Goal: Task Accomplishment & Management: Manage account settings

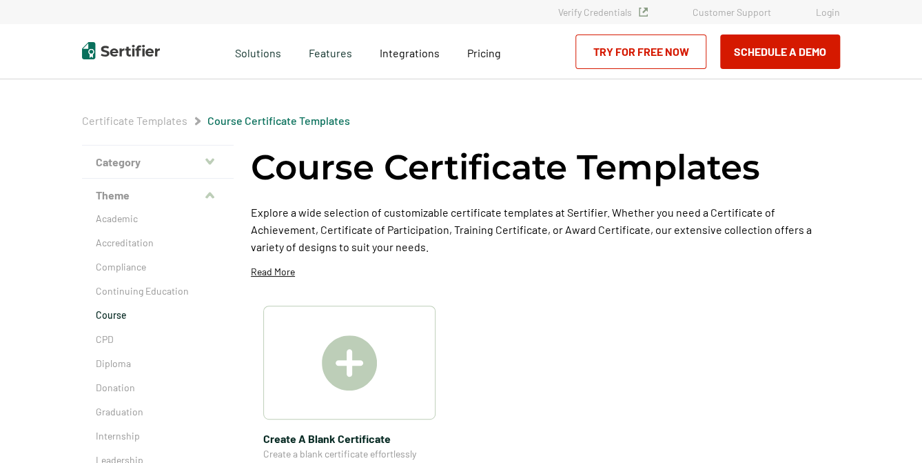
click at [829, 6] on link "Login" at bounding box center [828, 12] width 24 height 12
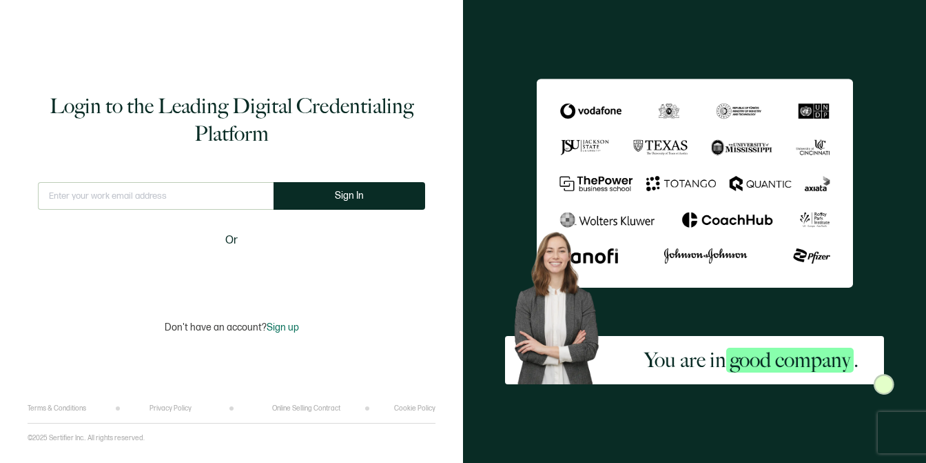
click at [194, 207] on input "text" at bounding box center [156, 196] width 236 height 28
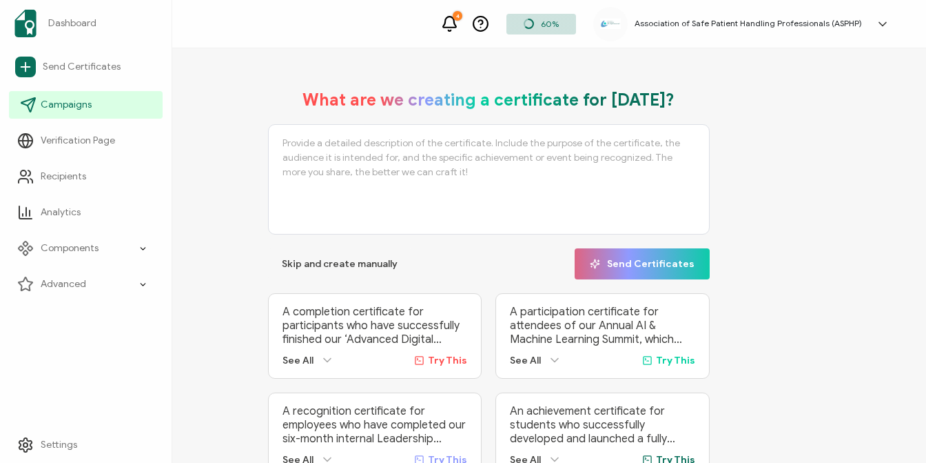
click at [89, 109] on span "Campaigns" at bounding box center [66, 105] width 51 height 14
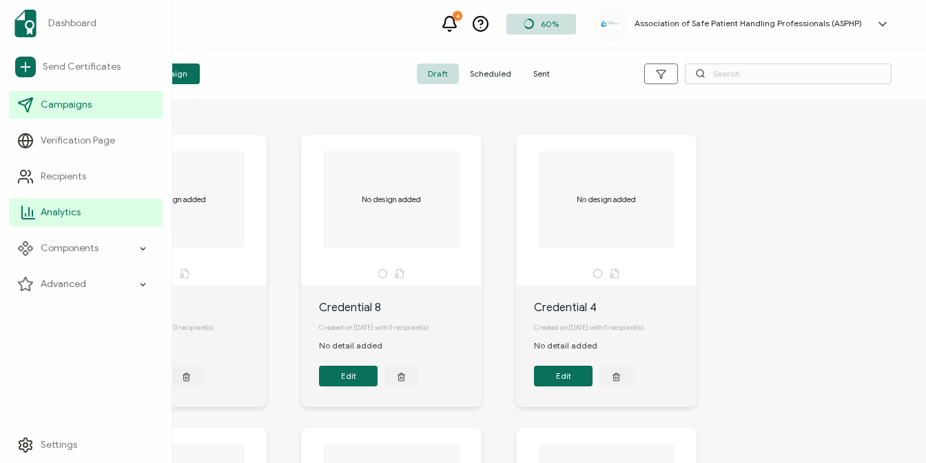
click at [66, 212] on span "Analytics" at bounding box center [61, 212] width 40 height 14
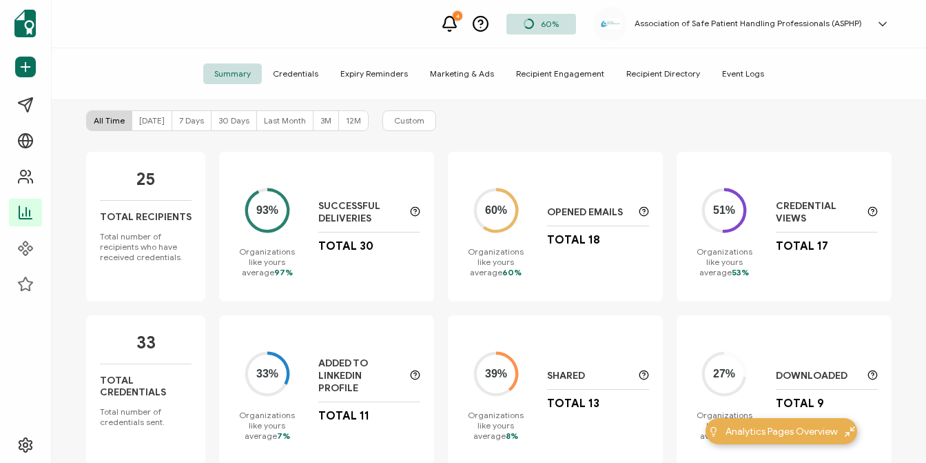
scroll to position [101, 0]
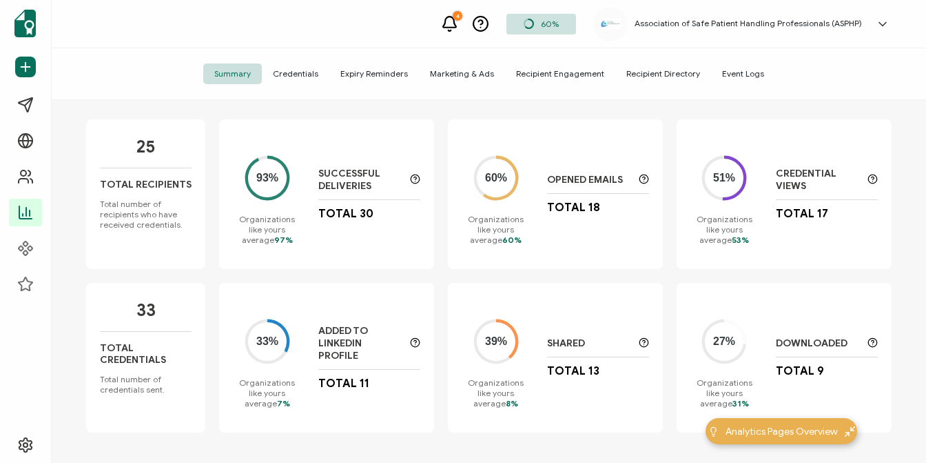
click at [312, 69] on span "Credentials" at bounding box center [296, 73] width 68 height 21
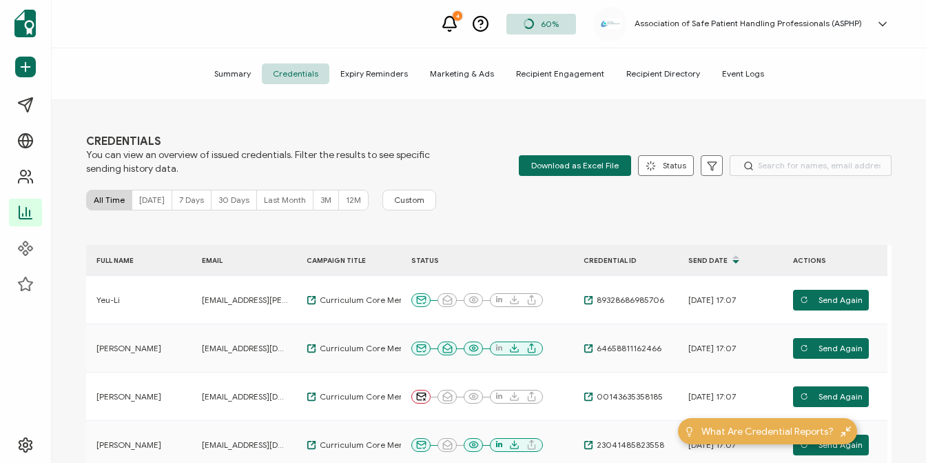
click at [461, 75] on span "Marketing & Ads" at bounding box center [462, 73] width 86 height 21
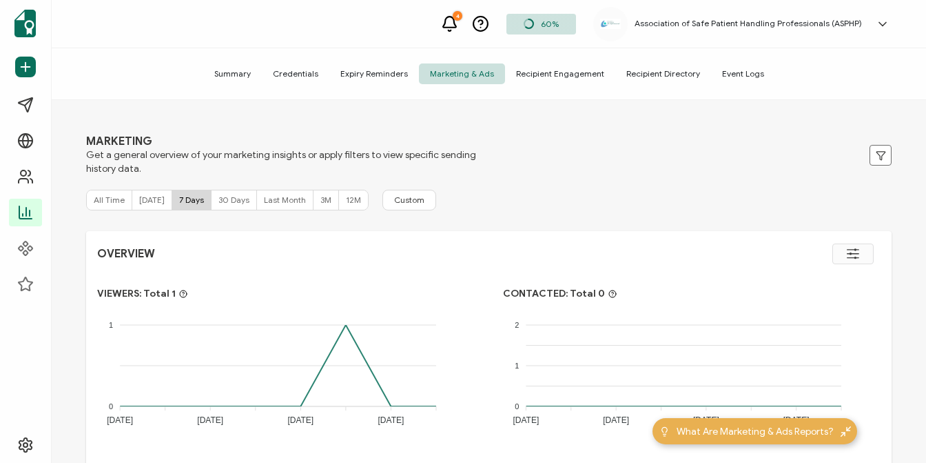
click at [562, 65] on span "Recipient Engagement" at bounding box center [560, 73] width 110 height 21
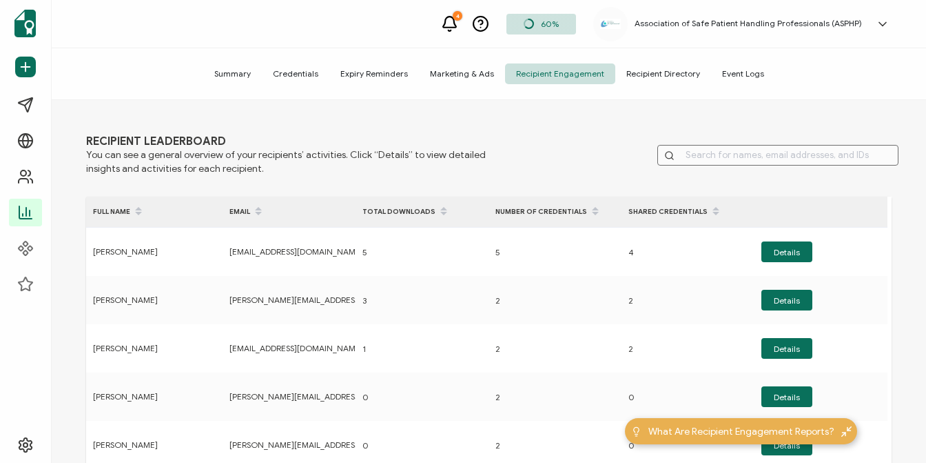
click at [638, 77] on span "Recipient Directory" at bounding box center [664, 73] width 96 height 21
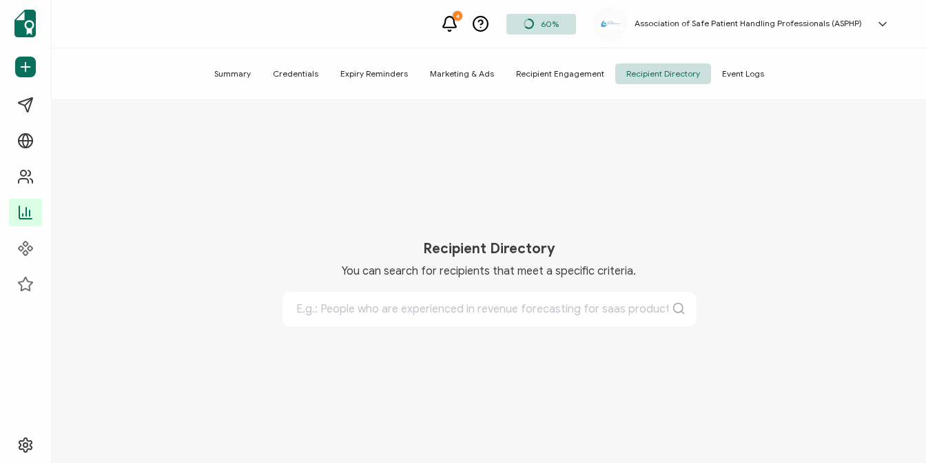
click at [727, 75] on span "Event Logs" at bounding box center [743, 73] width 64 height 21
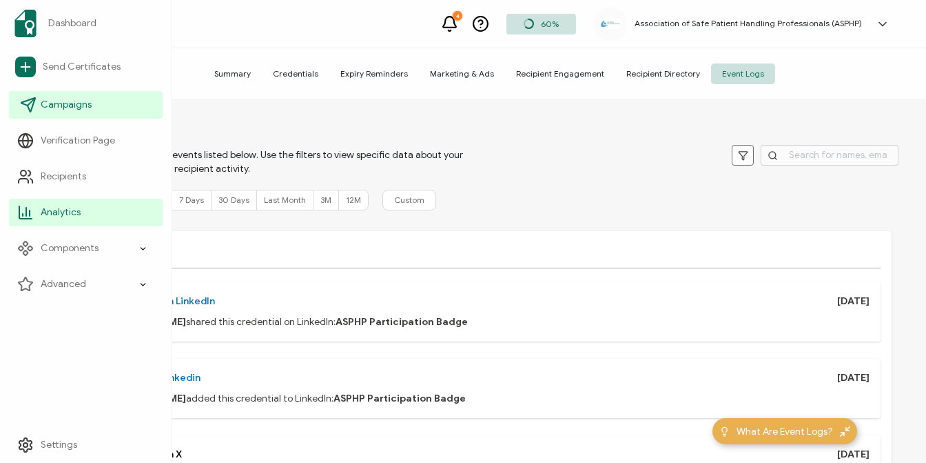
click at [50, 107] on span "Campaigns" at bounding box center [66, 105] width 51 height 14
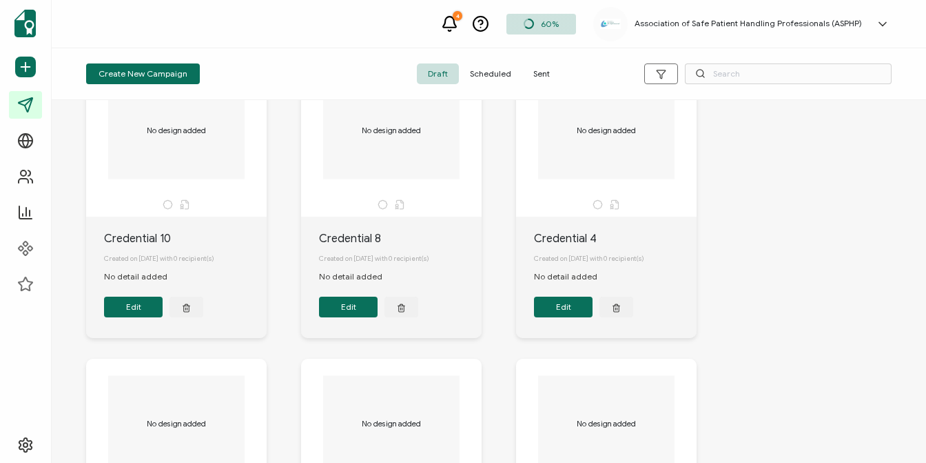
scroll to position [330, 0]
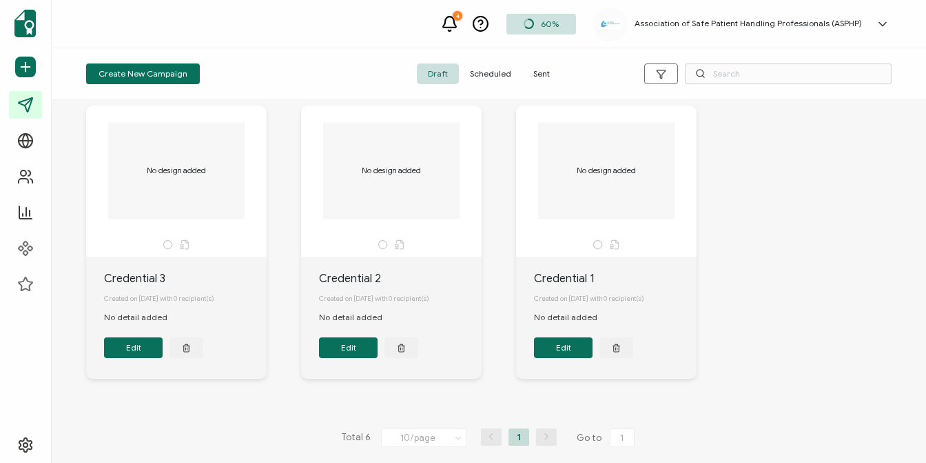
click at [512, 79] on span "Scheduled" at bounding box center [490, 73] width 63 height 21
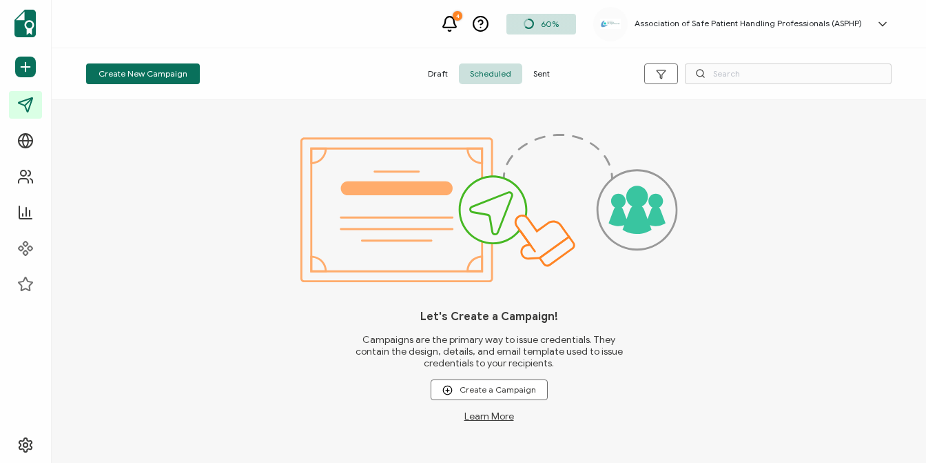
click at [541, 74] on span "Sent" at bounding box center [542, 73] width 39 height 21
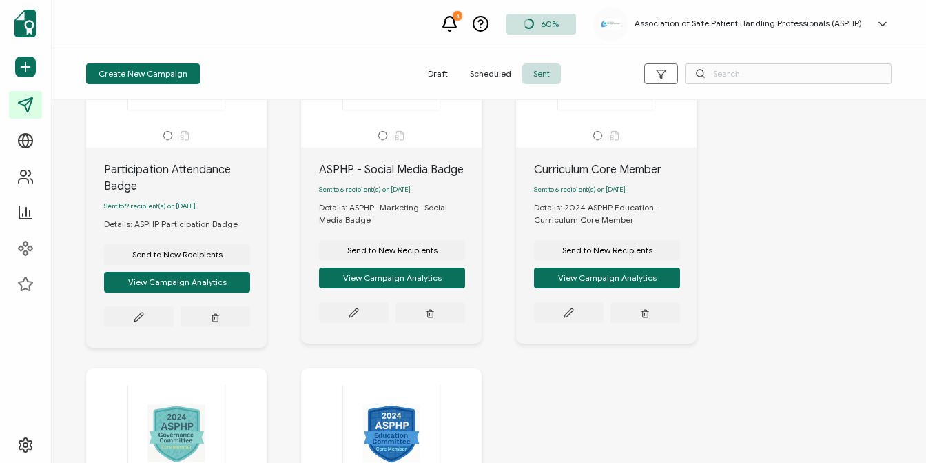
scroll to position [0, 0]
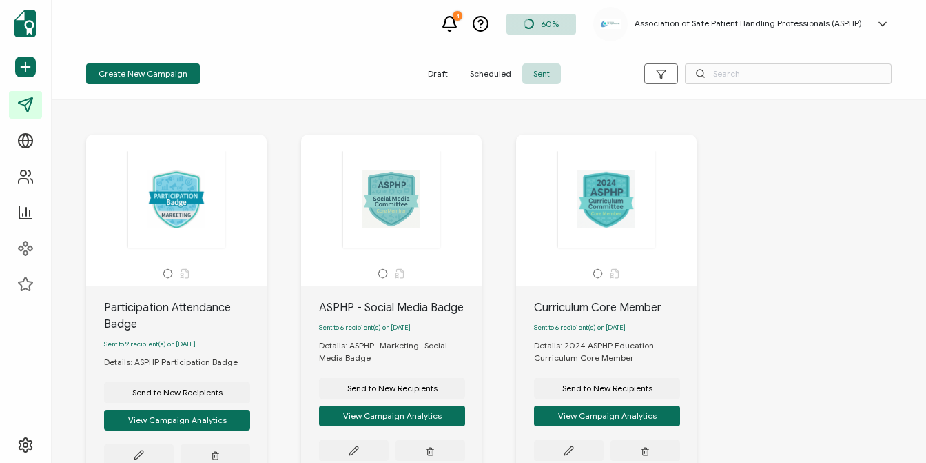
drag, startPoint x: 822, startPoint y: 247, endPoint x: 788, endPoint y: 277, distance: 45.9
drag, startPoint x: 827, startPoint y: 222, endPoint x: 816, endPoint y: 220, distance: 11.2
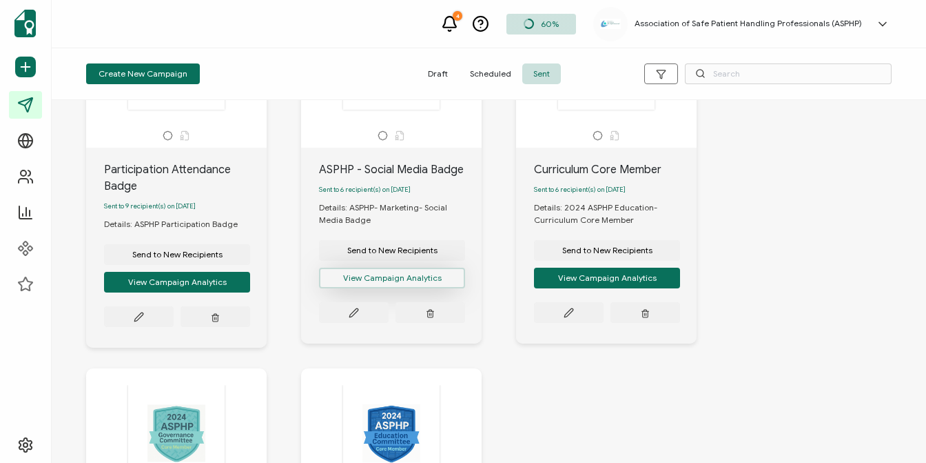
click at [403, 286] on button "View Campaign Analytics" at bounding box center [392, 277] width 146 height 21
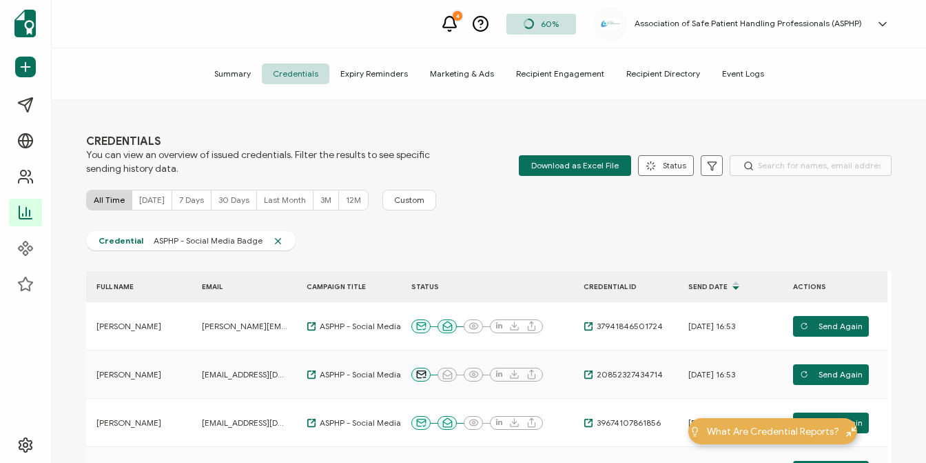
click at [238, 73] on span "Summary" at bounding box center [232, 73] width 59 height 21
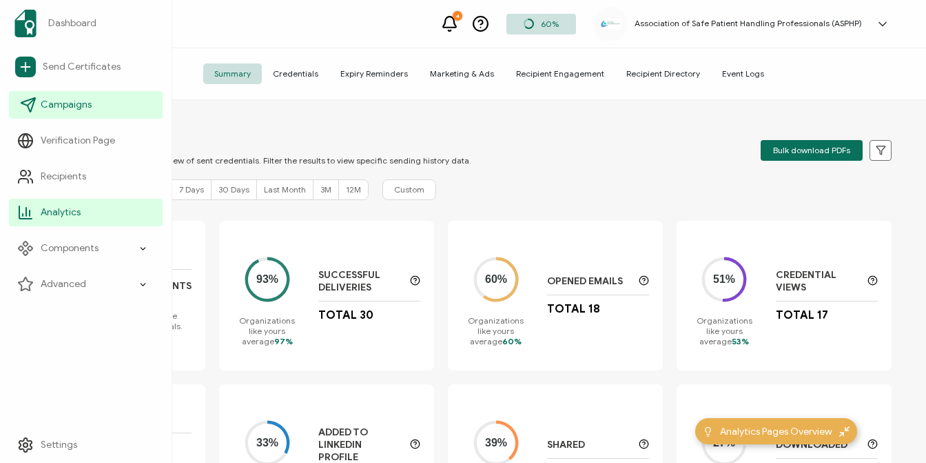
click at [51, 106] on span "Campaigns" at bounding box center [66, 105] width 51 height 14
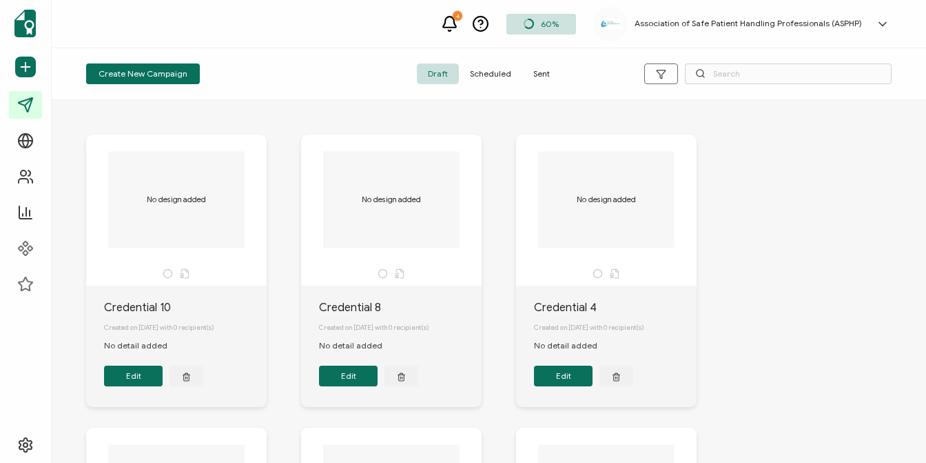
click at [485, 75] on span "Scheduled" at bounding box center [490, 73] width 63 height 21
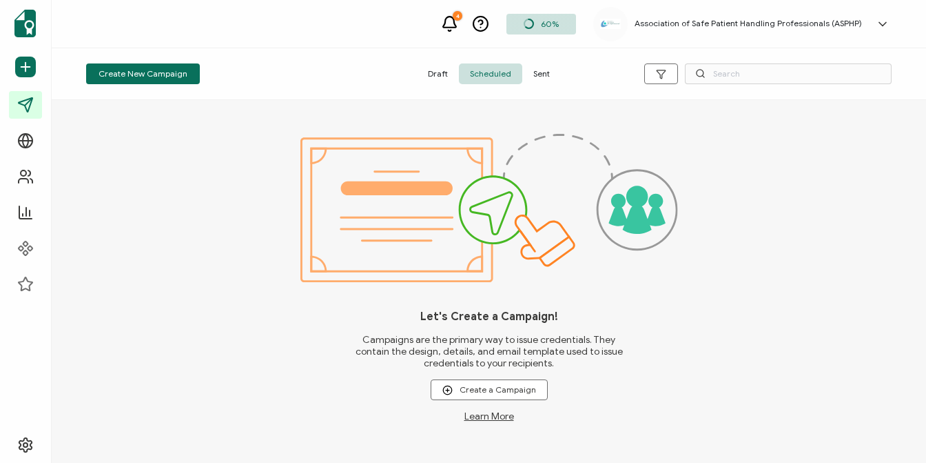
click at [538, 74] on span "Sent" at bounding box center [542, 73] width 39 height 21
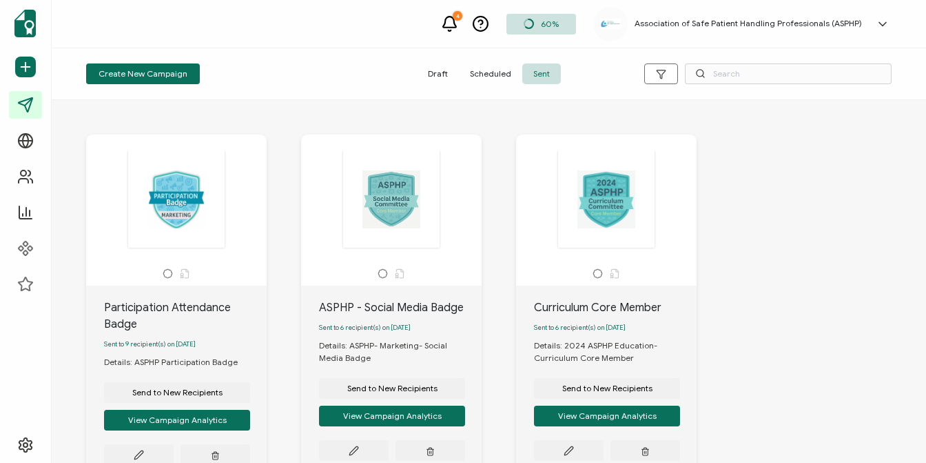
click at [437, 232] on div at bounding box center [391, 199] width 145 height 98
click at [466, 250] on div at bounding box center [391, 206] width 167 height 110
click at [397, 347] on div "Details: ASPHP- Marketing- Social Media Badge" at bounding box center [400, 351] width 163 height 25
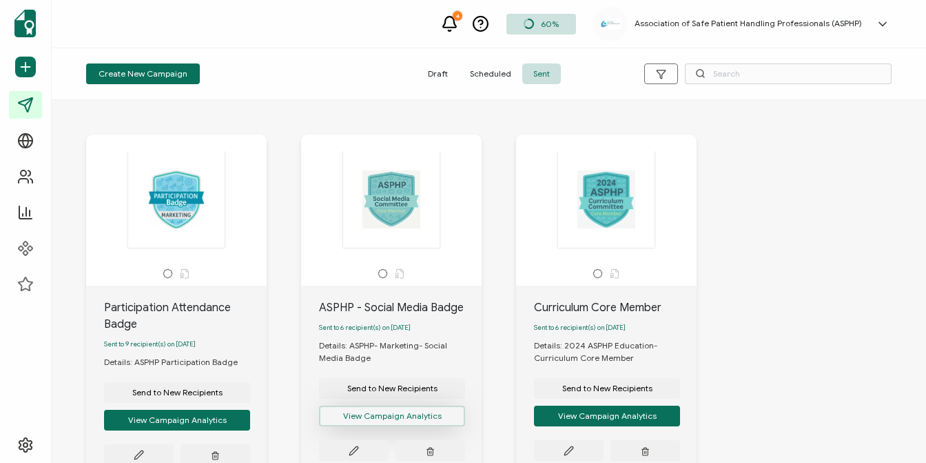
click at [416, 415] on button "View Campaign Analytics" at bounding box center [392, 415] width 146 height 21
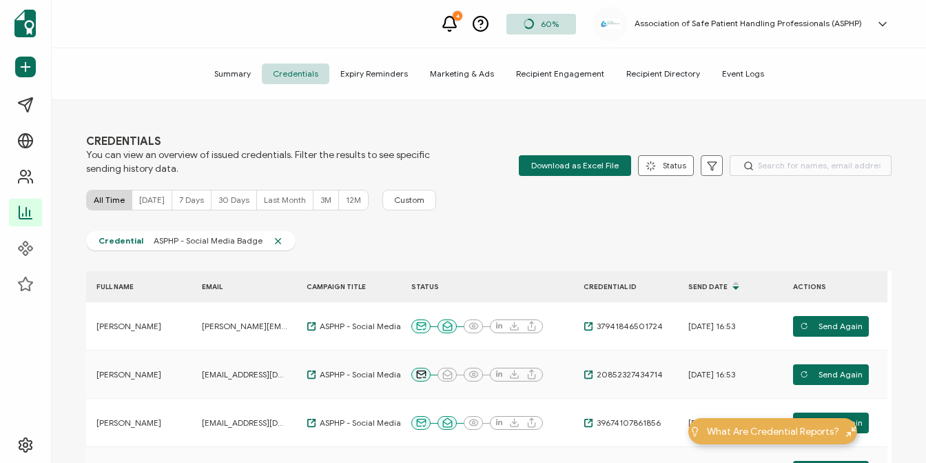
click at [469, 77] on span "Marketing & Ads" at bounding box center [462, 73] width 86 height 21
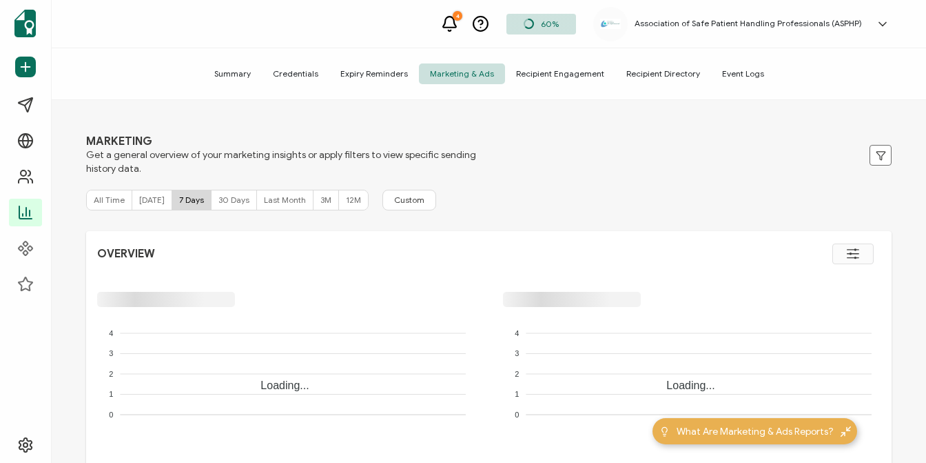
click at [392, 77] on span "Expiry Reminders" at bounding box center [375, 73] width 90 height 21
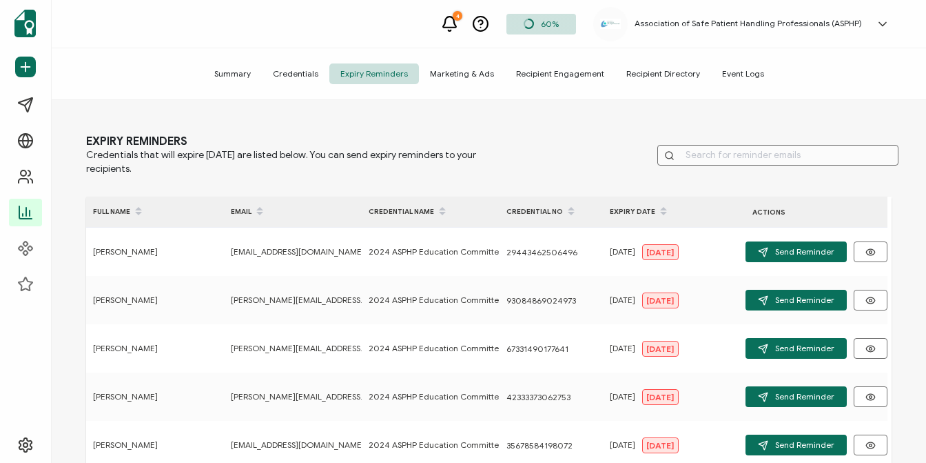
click at [256, 79] on span "Summary" at bounding box center [232, 73] width 59 height 21
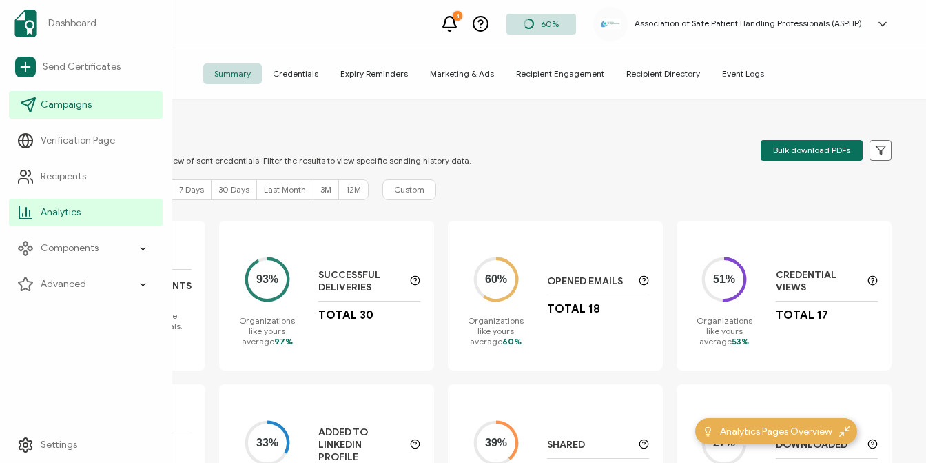
click at [58, 99] on span "Campaigns" at bounding box center [66, 105] width 51 height 14
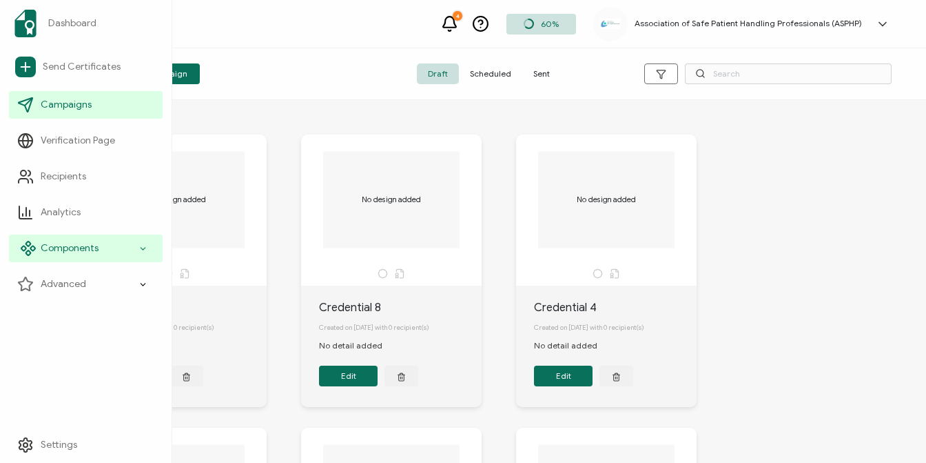
click at [81, 256] on div "Components" at bounding box center [86, 248] width 154 height 28
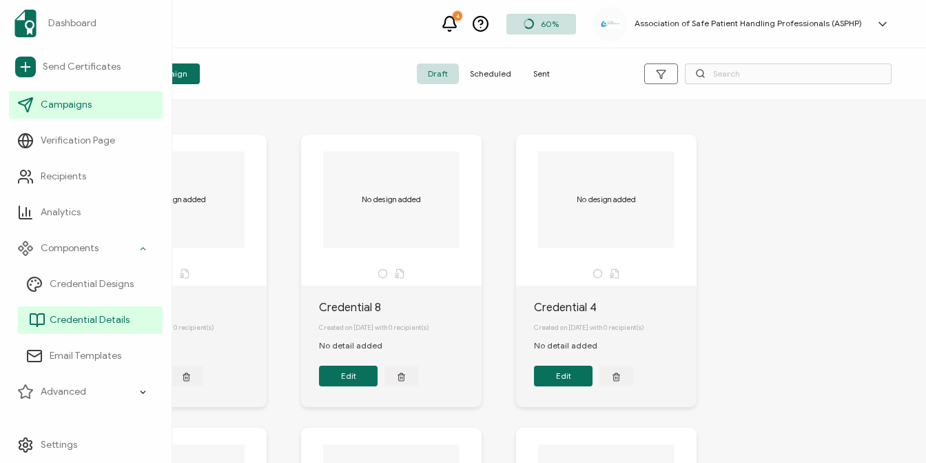
click at [136, 319] on link "Credential Details" at bounding box center [90, 320] width 145 height 28
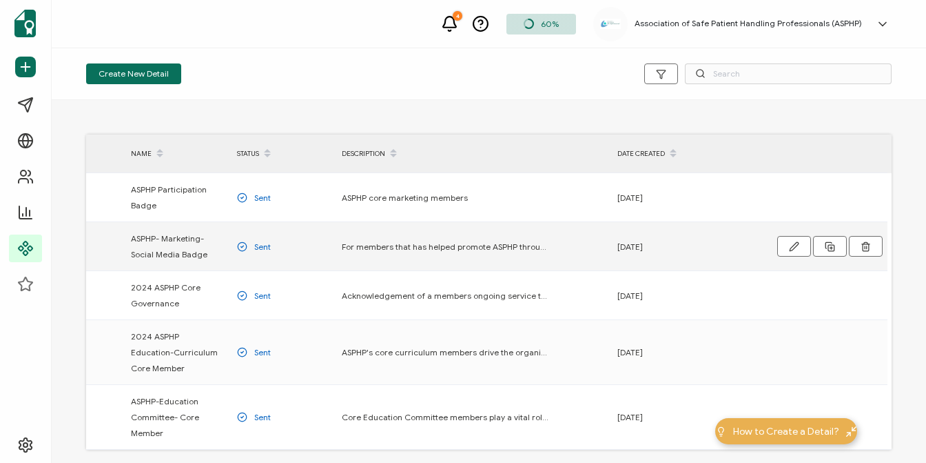
click at [485, 245] on span "For members that has helped promote ASPHP through social media,." at bounding box center [445, 247] width 207 height 16
click at [540, 247] on span "For members that has helped promote ASPHP through social media,." at bounding box center [445, 247] width 207 height 16
click at [421, 246] on span "For members that has helped promote ASPHP through social media,." at bounding box center [445, 247] width 207 height 16
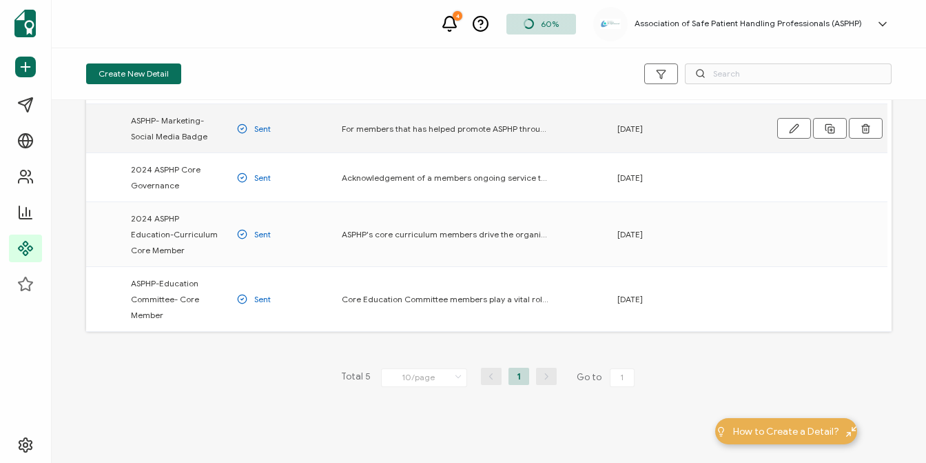
scroll to position [49, 0]
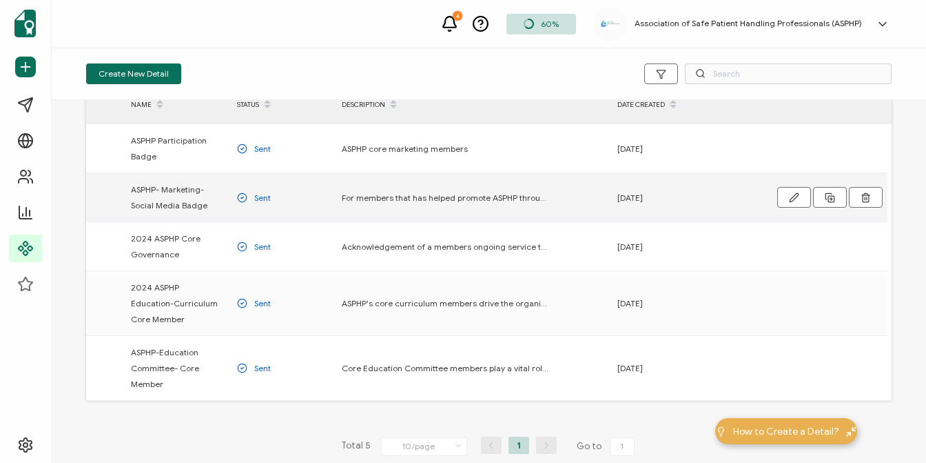
click at [403, 192] on span "For members that has helped promote ASPHP through social media,." at bounding box center [445, 198] width 207 height 16
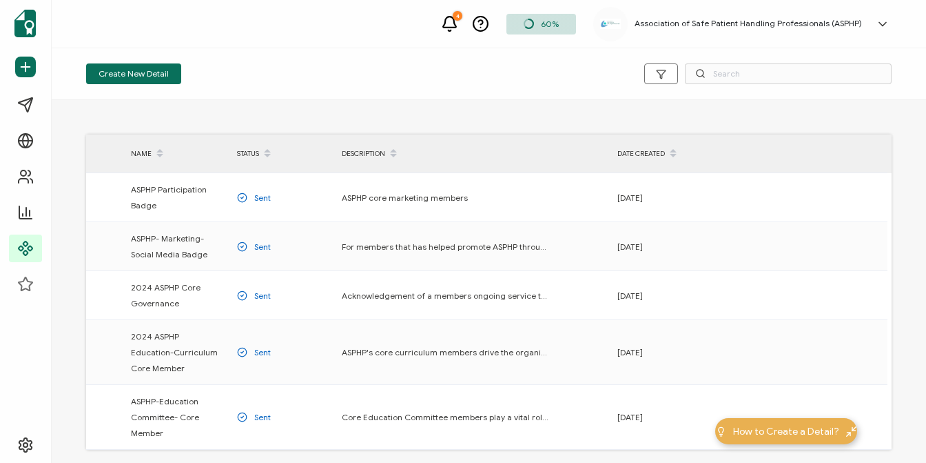
click at [598, 162] on div "DESCRIPTION" at bounding box center [473, 153] width 276 height 23
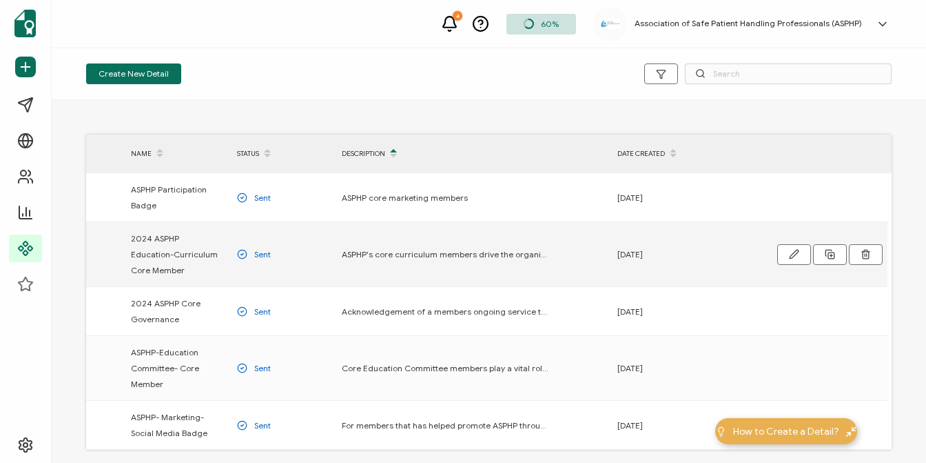
click at [500, 245] on td "ASPHP's core curriculum members drive the organization forward by creating and …" at bounding box center [473, 254] width 276 height 65
click at [503, 253] on span "ASPHP's core curriculum members drive the organization forward by creating and …" at bounding box center [445, 254] width 207 height 16
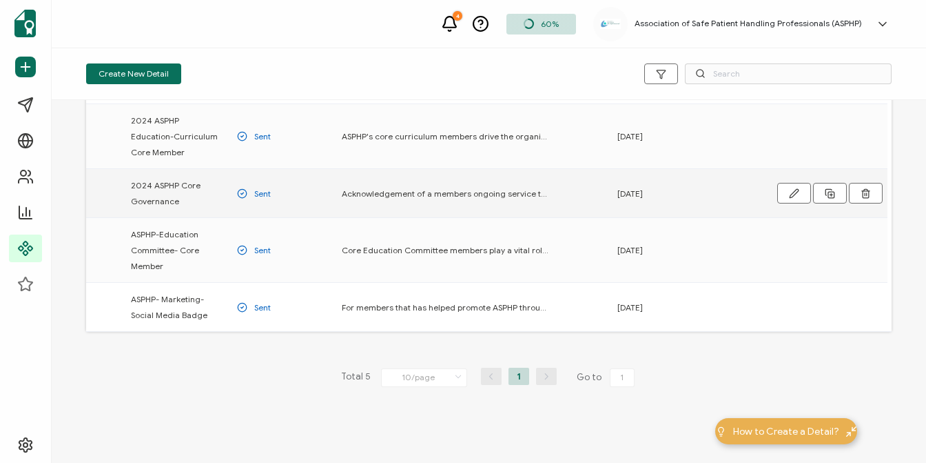
scroll to position [49, 0]
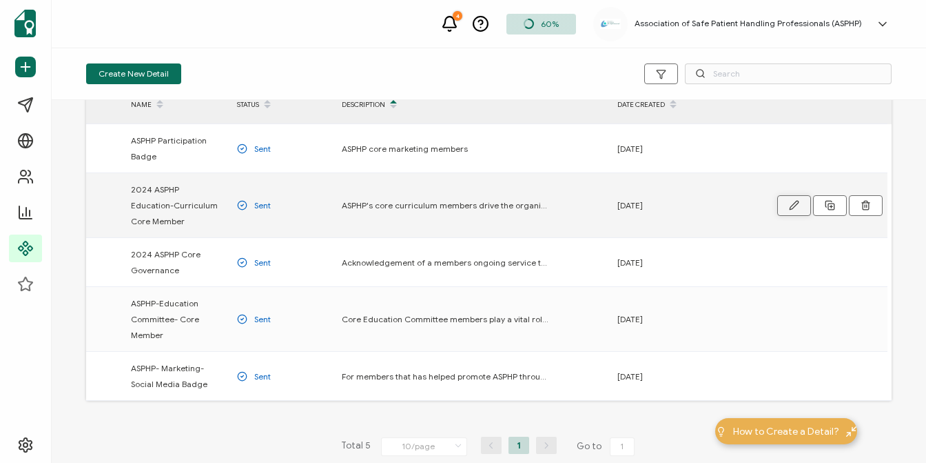
click at [783, 202] on button "button" at bounding box center [795, 205] width 34 height 21
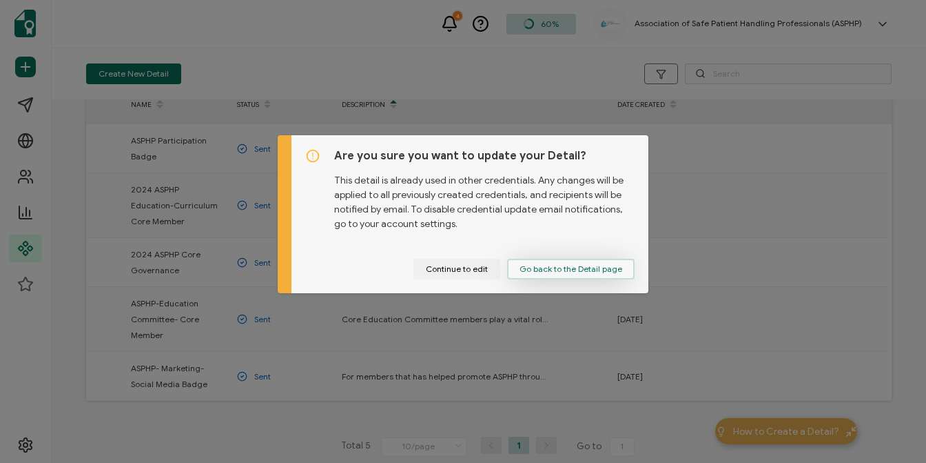
click at [577, 265] on span "Go back to the Detail page" at bounding box center [571, 269] width 103 height 8
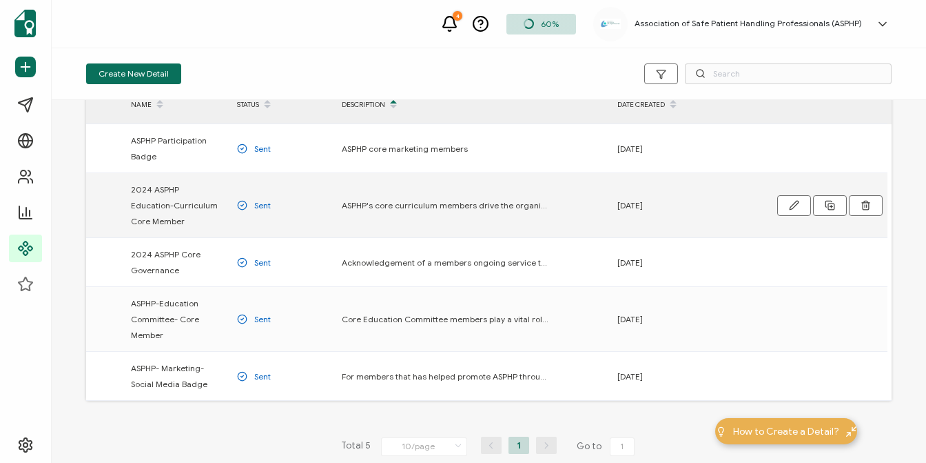
scroll to position [0, 0]
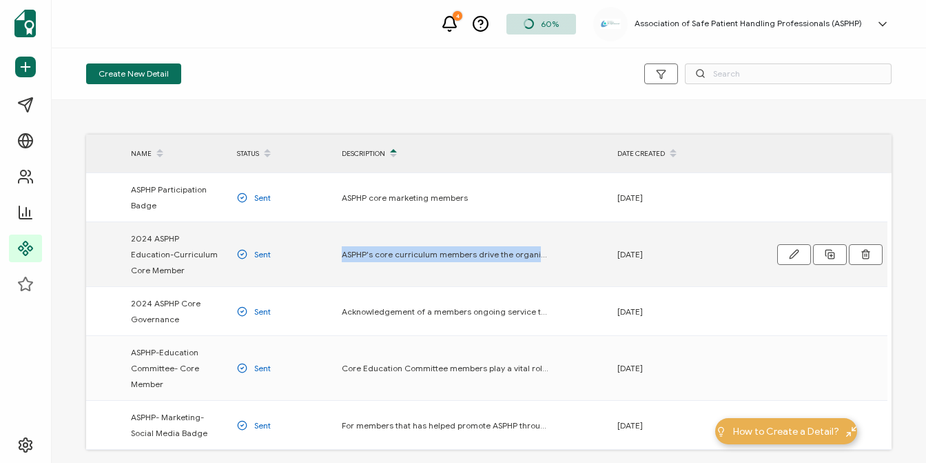
drag, startPoint x: 336, startPoint y: 250, endPoint x: 642, endPoint y: 265, distance: 305.8
click at [629, 264] on tr "2024 ASPHP Education-Curriculum Core Member Sent ASPHP's core curriculum member…" at bounding box center [487, 254] width 802 height 65
click at [831, 253] on icon at bounding box center [830, 254] width 10 height 10
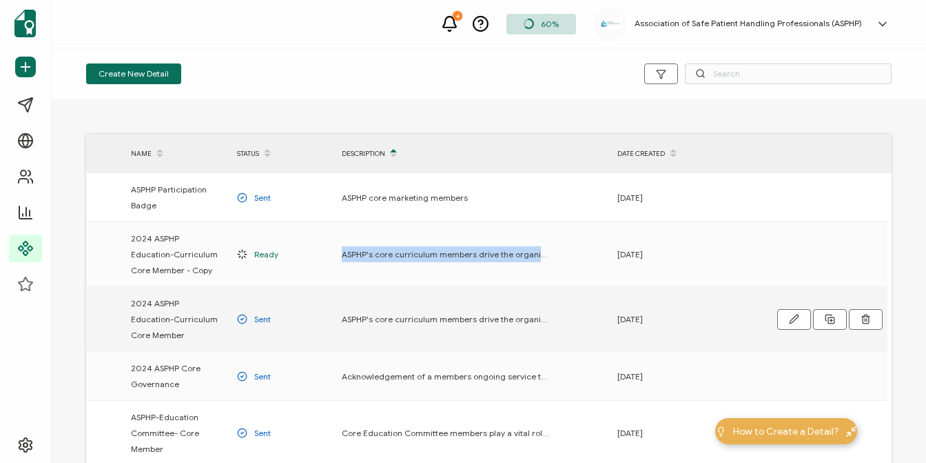
scroll to position [69, 0]
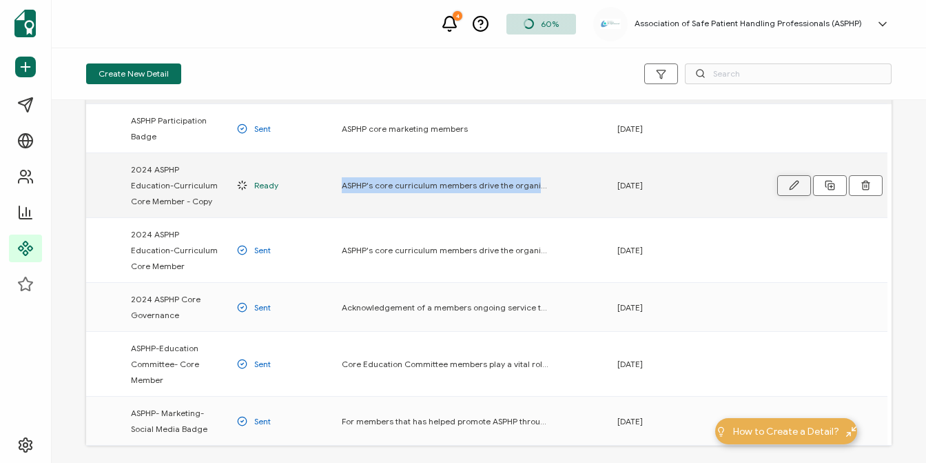
click at [783, 186] on button "button" at bounding box center [795, 185] width 34 height 21
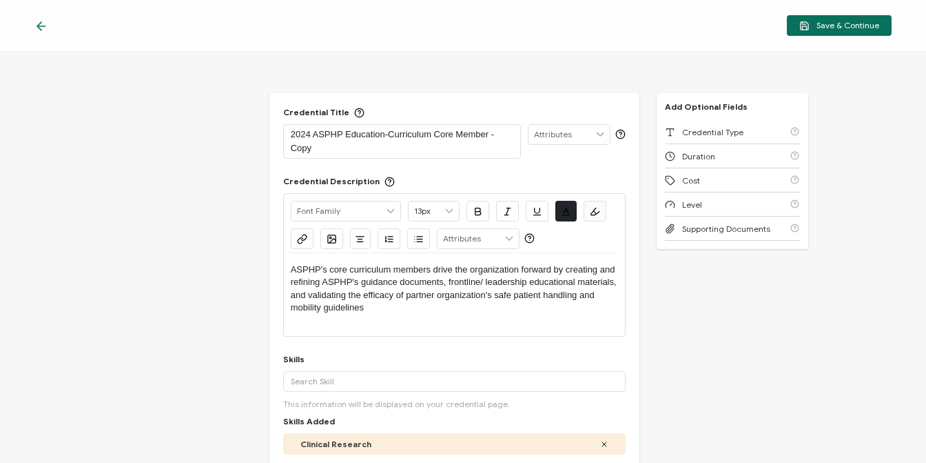
click at [45, 23] on icon at bounding box center [41, 26] width 14 height 14
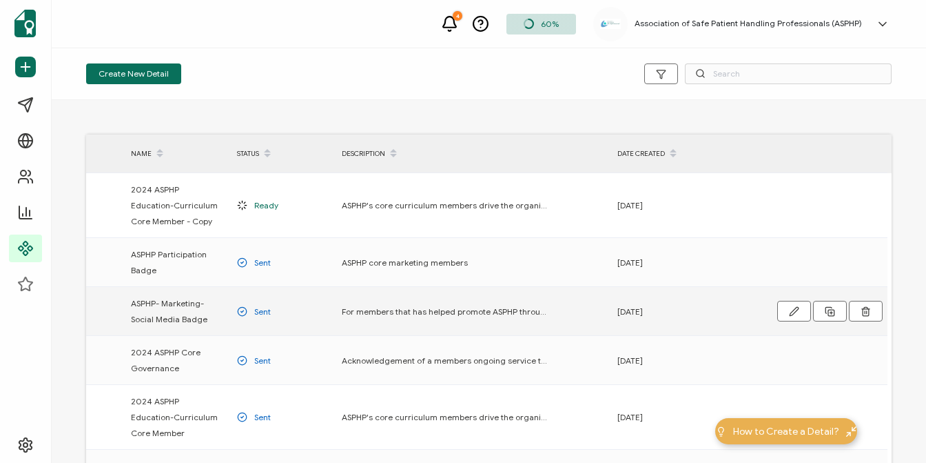
click at [426, 314] on span "For members that has helped promote ASPHP through social media,." at bounding box center [445, 311] width 207 height 16
click at [474, 312] on span "For members that has helped promote ASPHP through social media,." at bounding box center [445, 311] width 207 height 16
click at [827, 311] on icon at bounding box center [830, 311] width 10 height 10
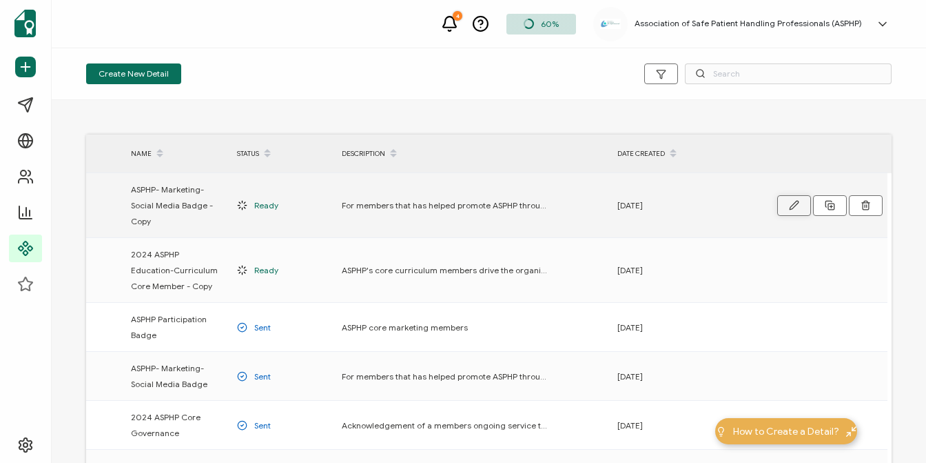
click at [798, 201] on icon "button" at bounding box center [794, 205] width 8 height 8
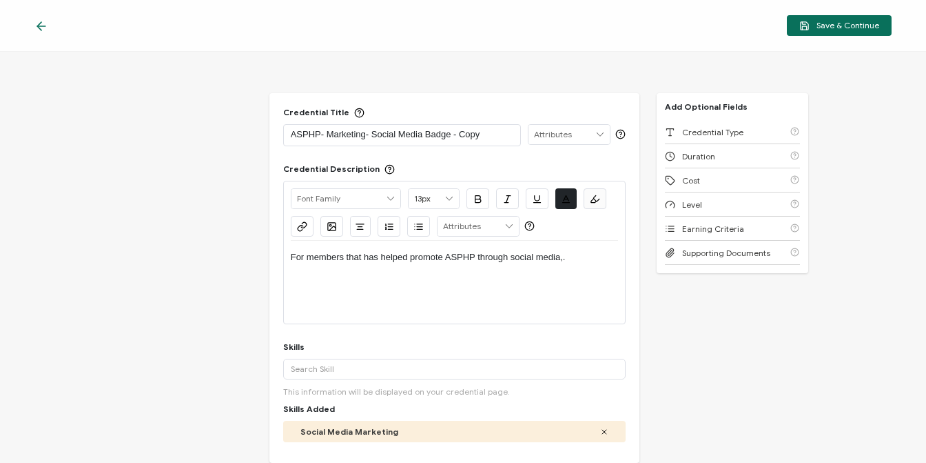
click at [43, 19] on icon at bounding box center [41, 26] width 14 height 14
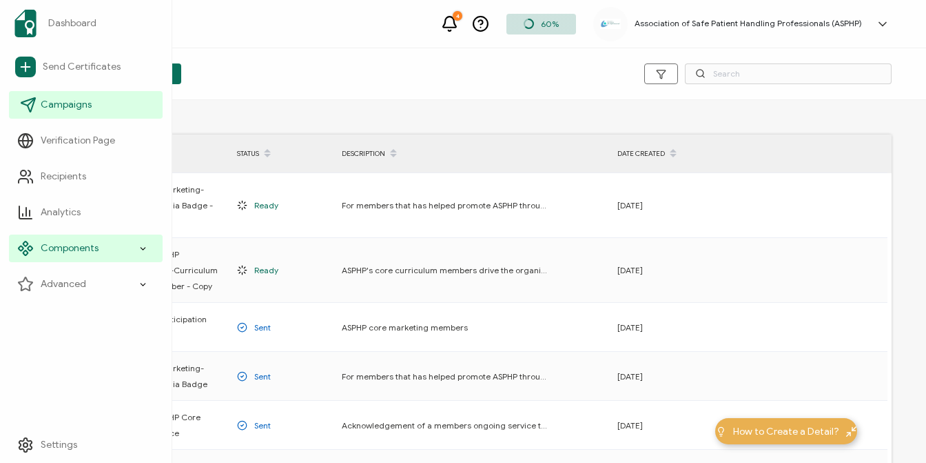
click at [81, 109] on span "Campaigns" at bounding box center [66, 105] width 51 height 14
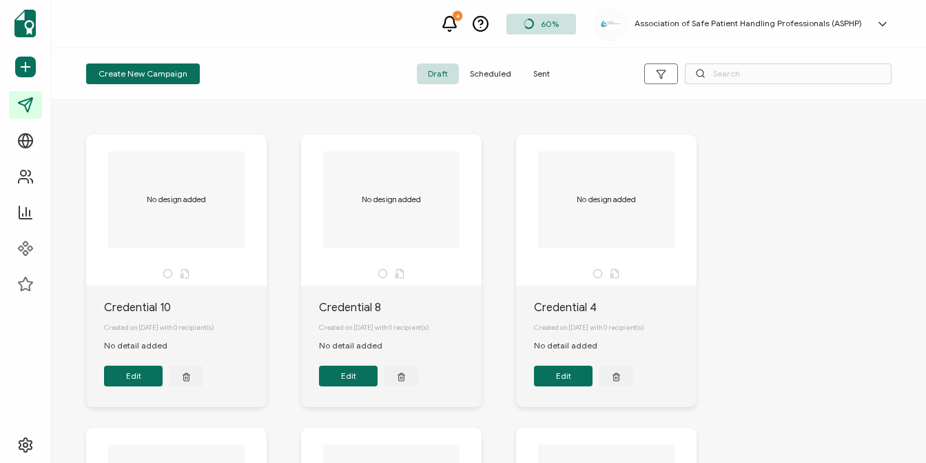
click at [538, 73] on span "Sent" at bounding box center [542, 73] width 39 height 21
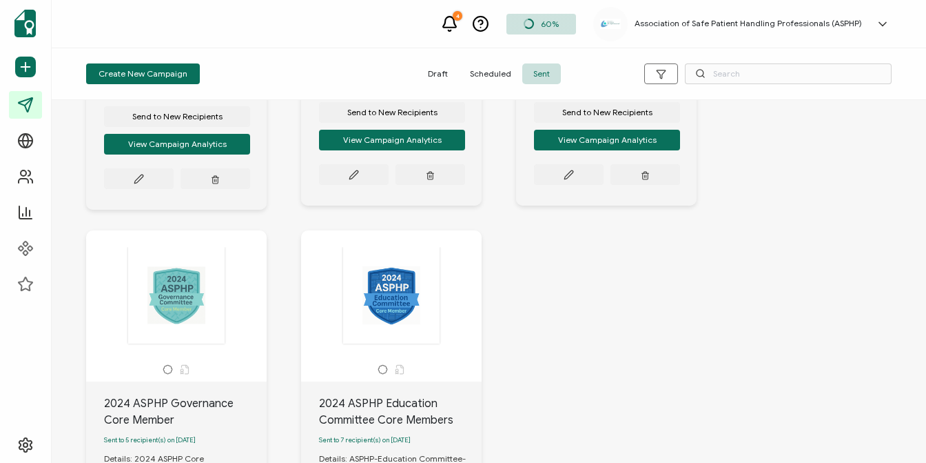
scroll to position [345, 0]
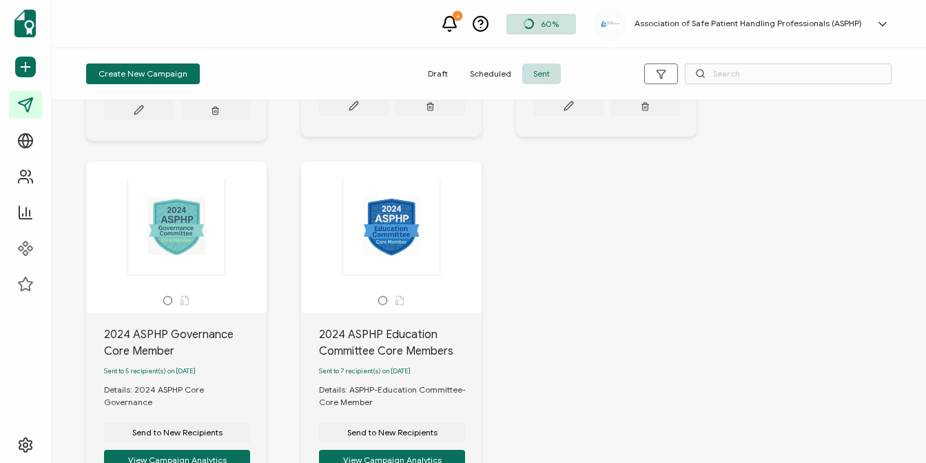
click at [703, 369] on div "Participation Attendance Badge Sent to 9 recipient(s) on June 06, 2025 Details:…" at bounding box center [488, 167] width 833 height 811
